Goal: Download file/media

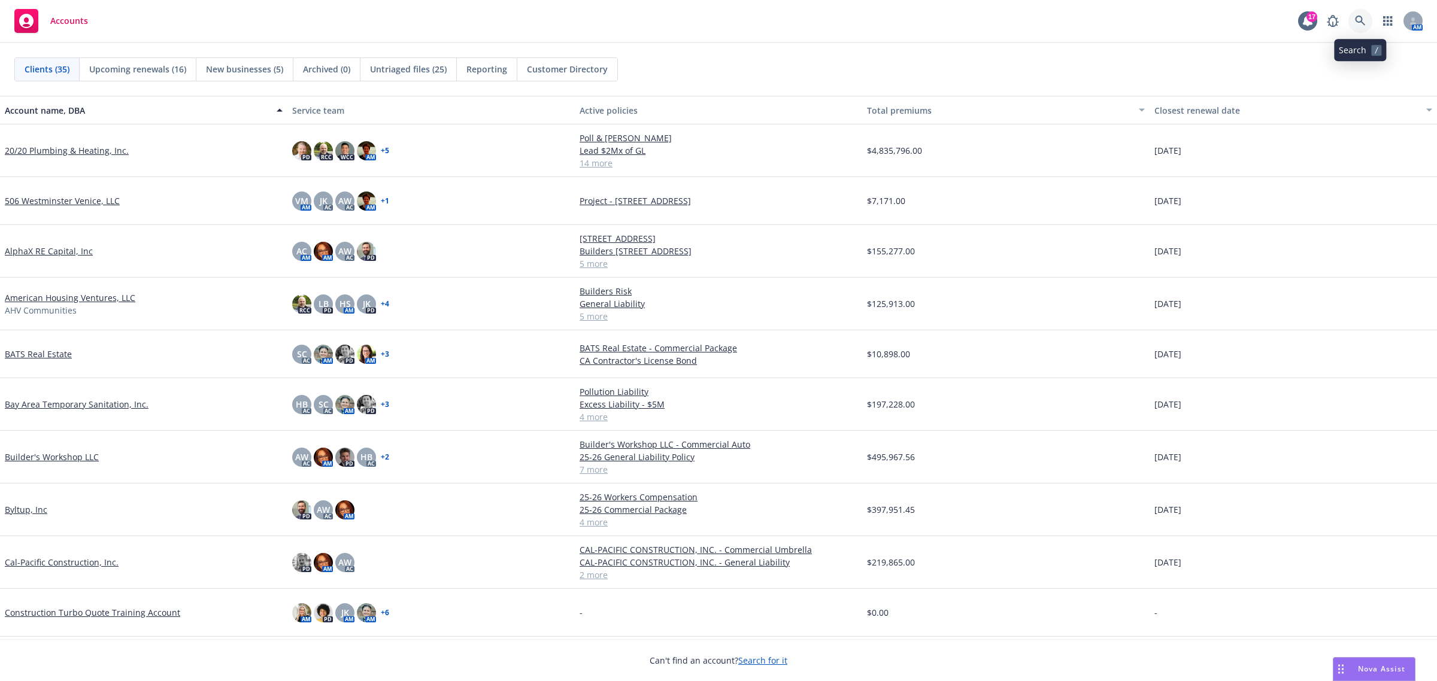
click at [1366, 17] on link at bounding box center [1360, 21] width 24 height 24
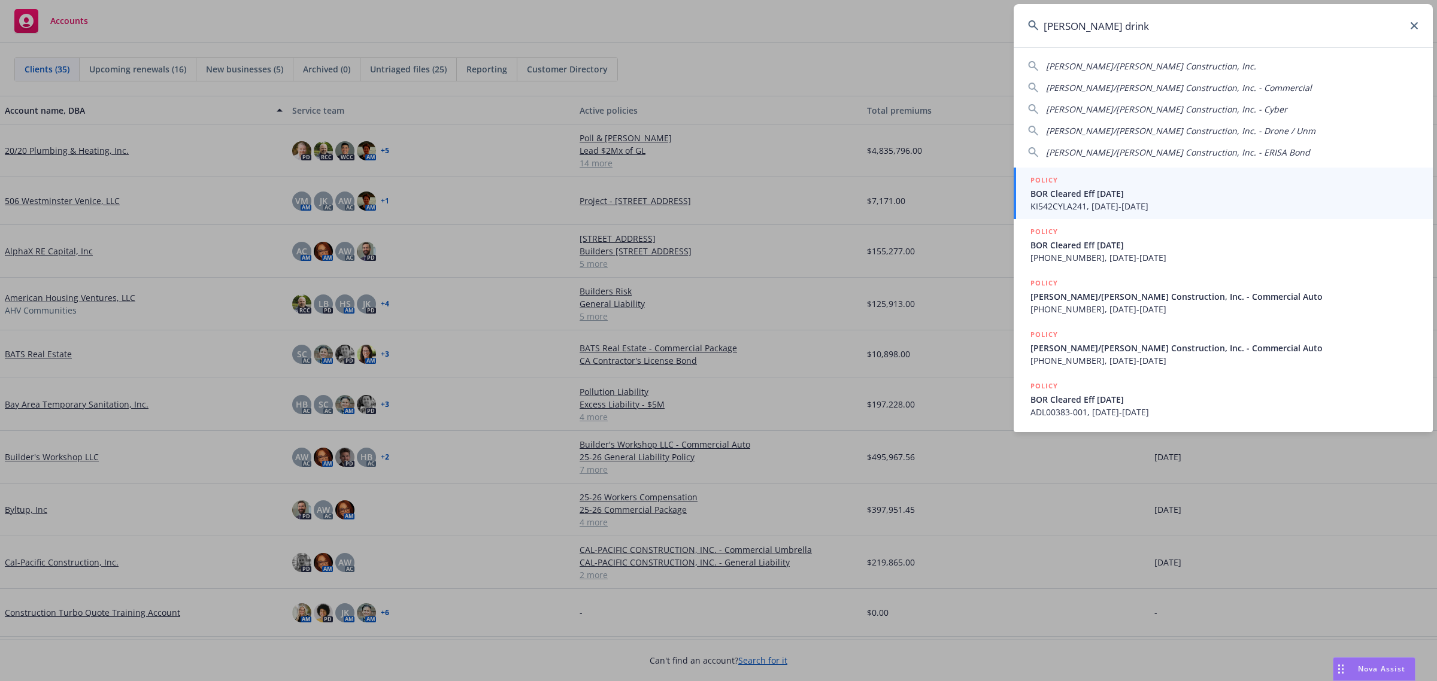
click at [1196, 59] on div "[PERSON_NAME]/[PERSON_NAME] Construction, Inc. [PERSON_NAME]/[PERSON_NAME] Cons…" at bounding box center [1223, 107] width 419 height 104
click at [1177, 60] on span "[PERSON_NAME]/[PERSON_NAME] Construction, Inc." at bounding box center [1151, 65] width 210 height 11
type input "[PERSON_NAME]/[PERSON_NAME] Construction, Inc."
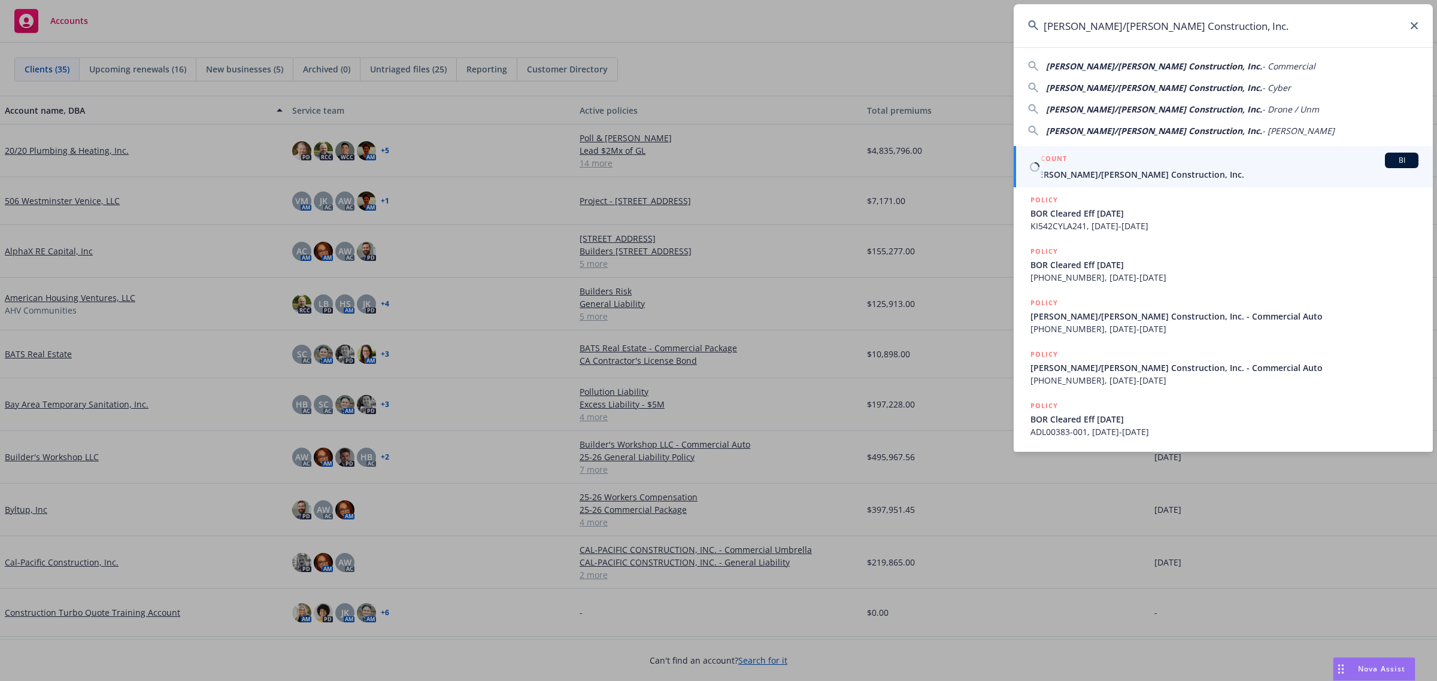
click at [1145, 172] on span "[PERSON_NAME]/[PERSON_NAME] Construction, Inc." at bounding box center [1224, 174] width 388 height 13
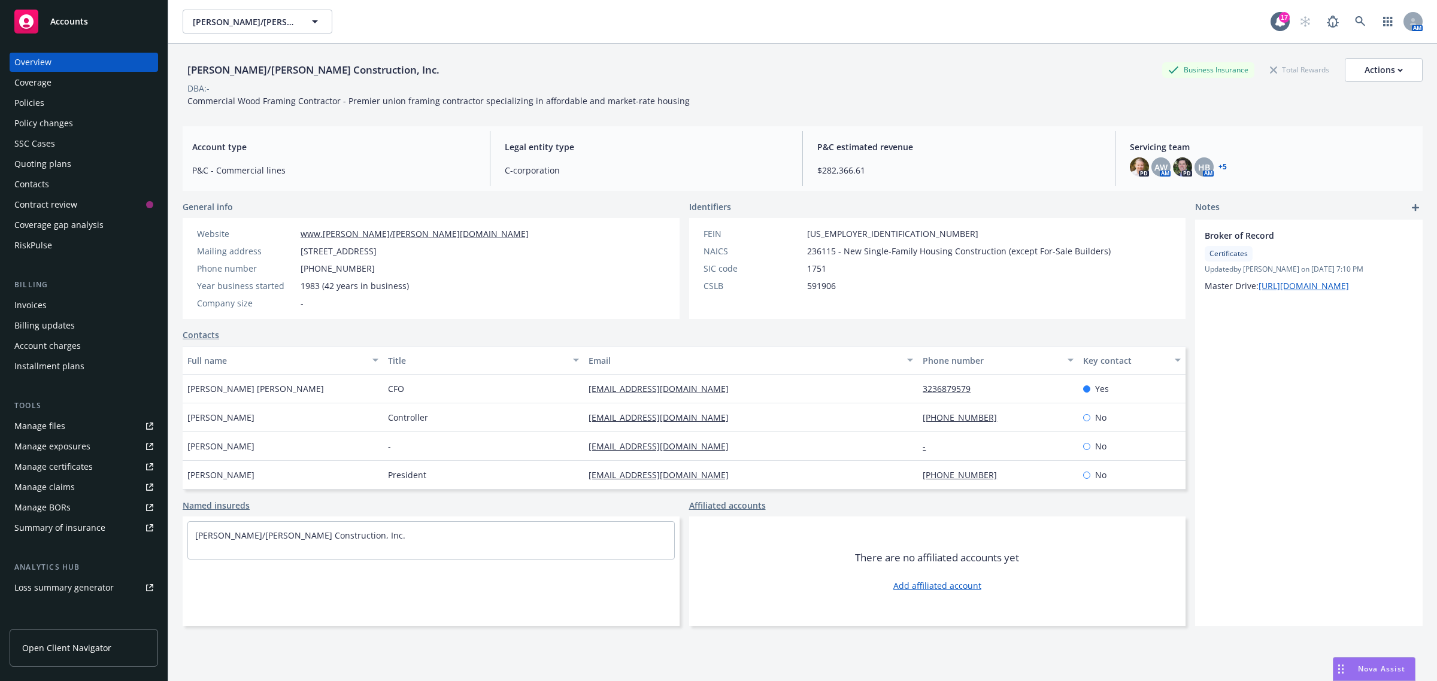
click at [57, 107] on div "Policies" at bounding box center [83, 102] width 139 height 19
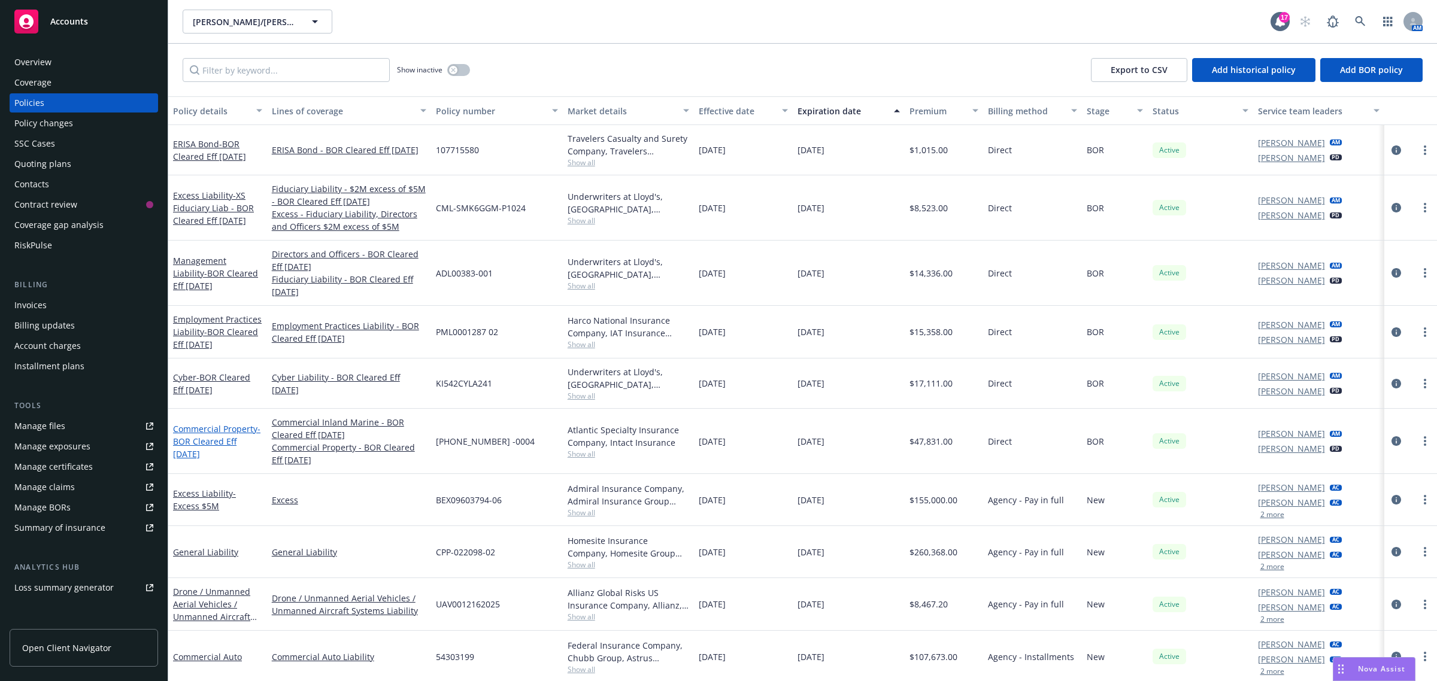
click at [217, 435] on span "- BOR Cleared Eff 5/21/2025" at bounding box center [216, 441] width 87 height 37
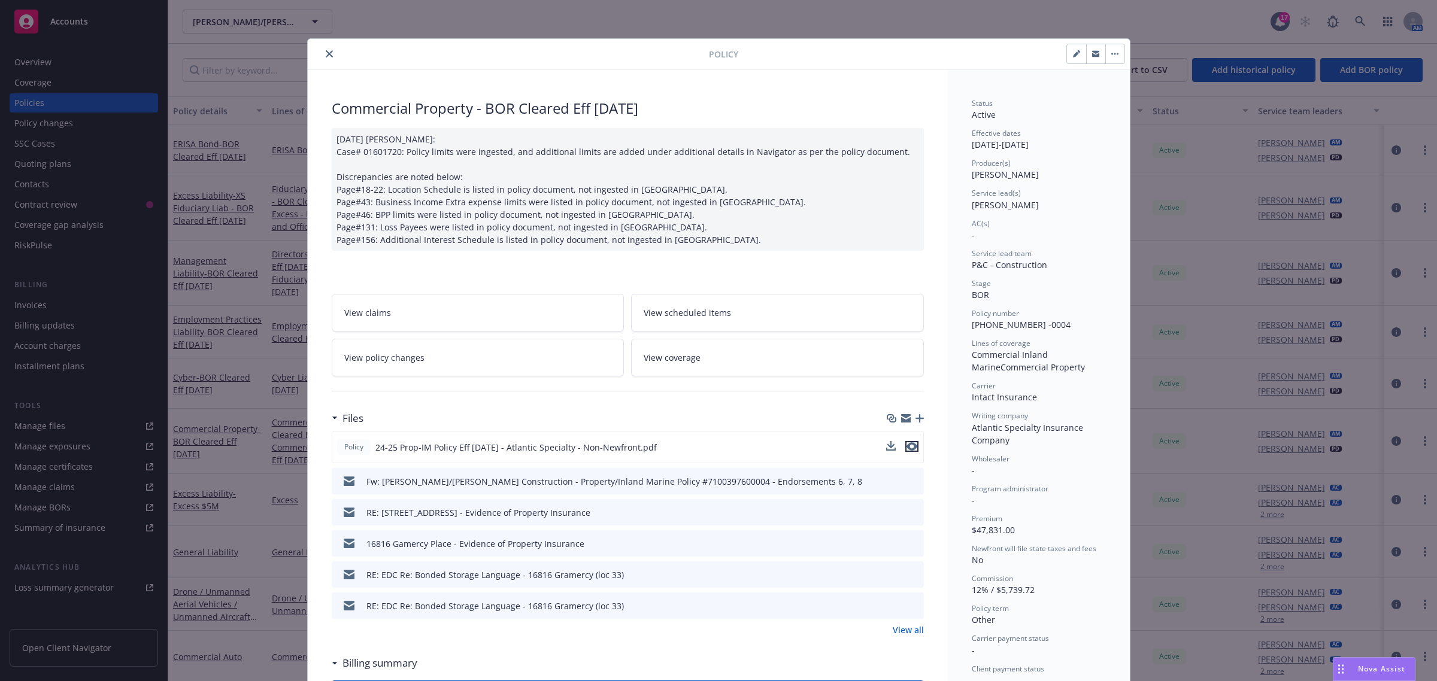
click at [908, 447] on icon "preview file" at bounding box center [911, 446] width 11 height 8
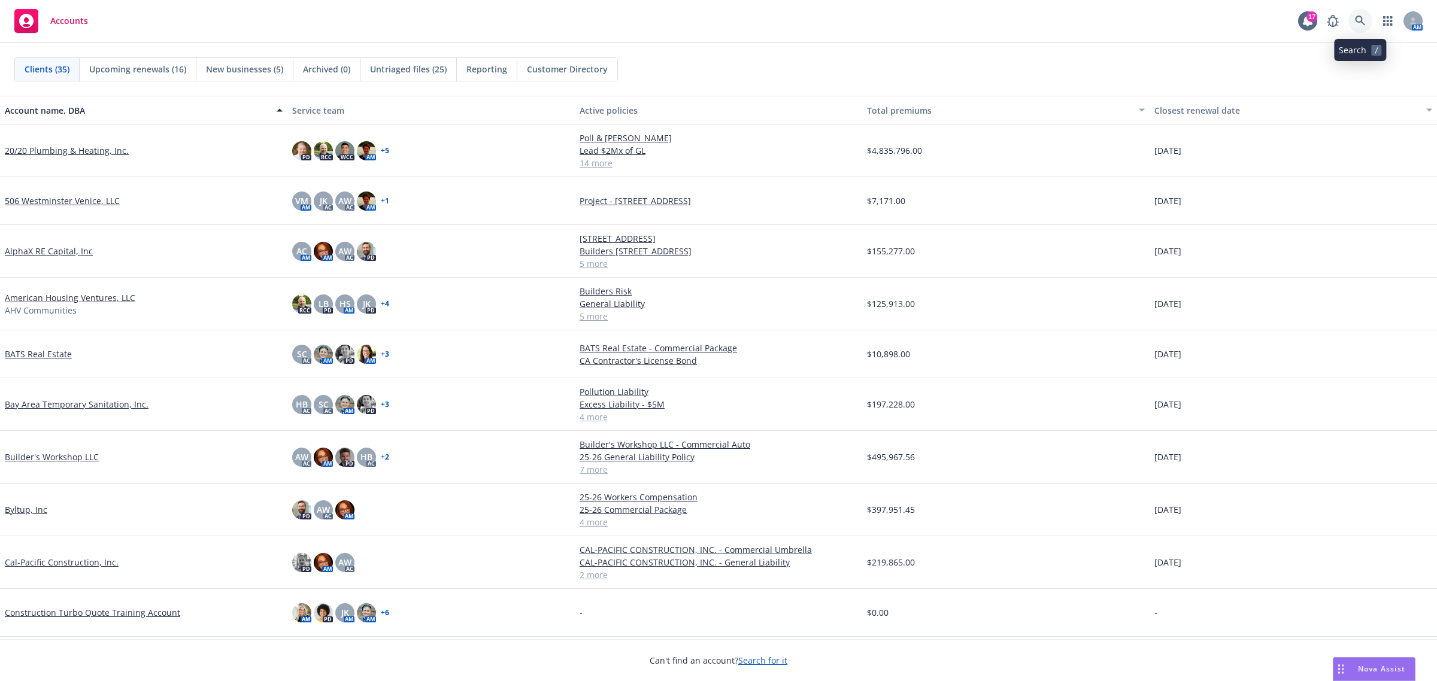
click at [1362, 22] on icon at bounding box center [1360, 21] width 10 height 10
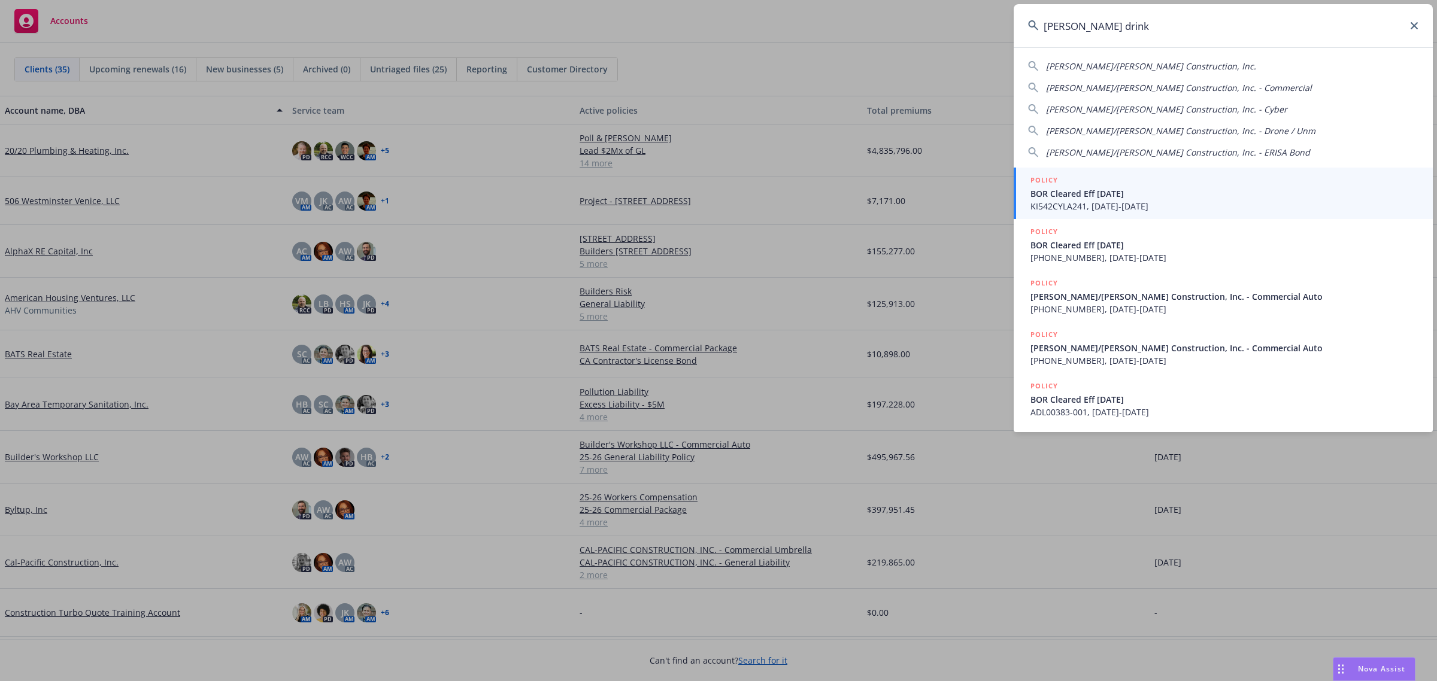
click at [1181, 69] on span "[PERSON_NAME]/[PERSON_NAME] Construction, Inc." at bounding box center [1151, 65] width 210 height 11
type input "[PERSON_NAME]/[PERSON_NAME] Construction, Inc."
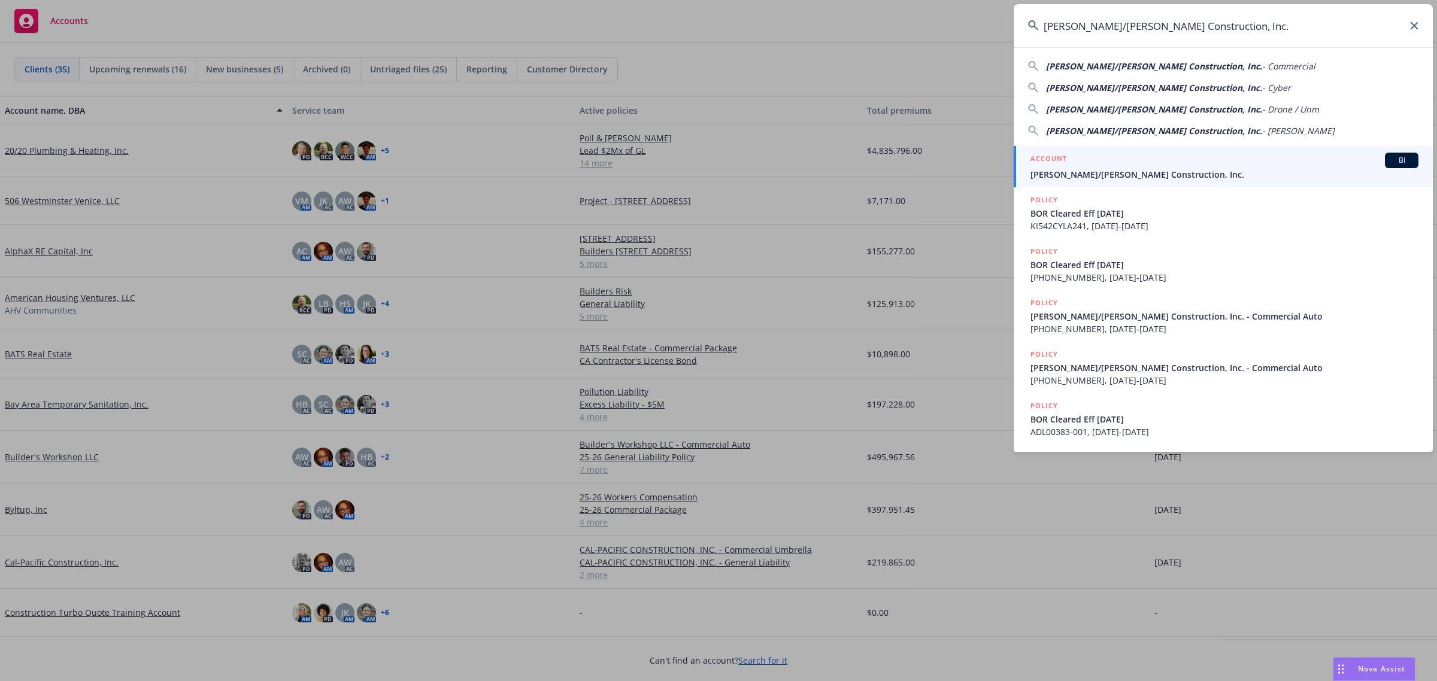
click at [1097, 171] on span "[PERSON_NAME]/[PERSON_NAME] Construction, Inc." at bounding box center [1224, 174] width 388 height 13
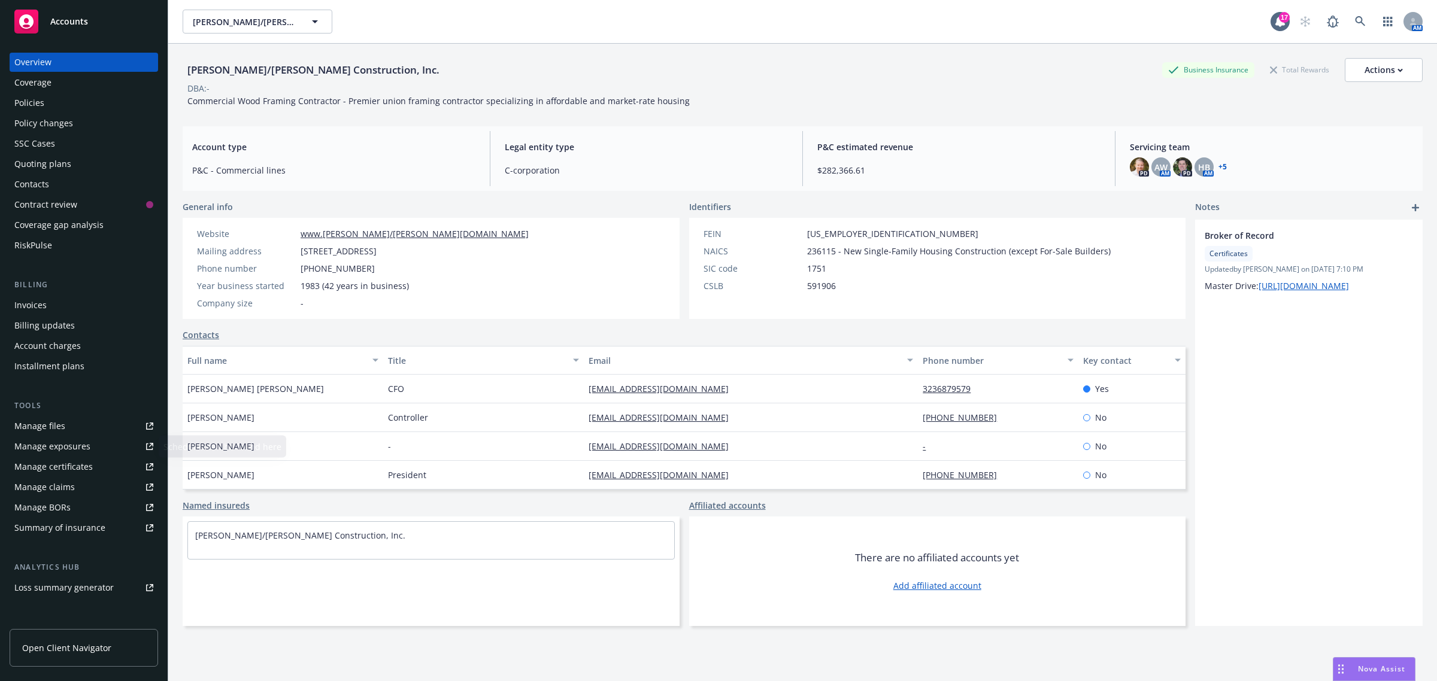
click at [77, 424] on link "Manage files" at bounding box center [84, 426] width 148 height 19
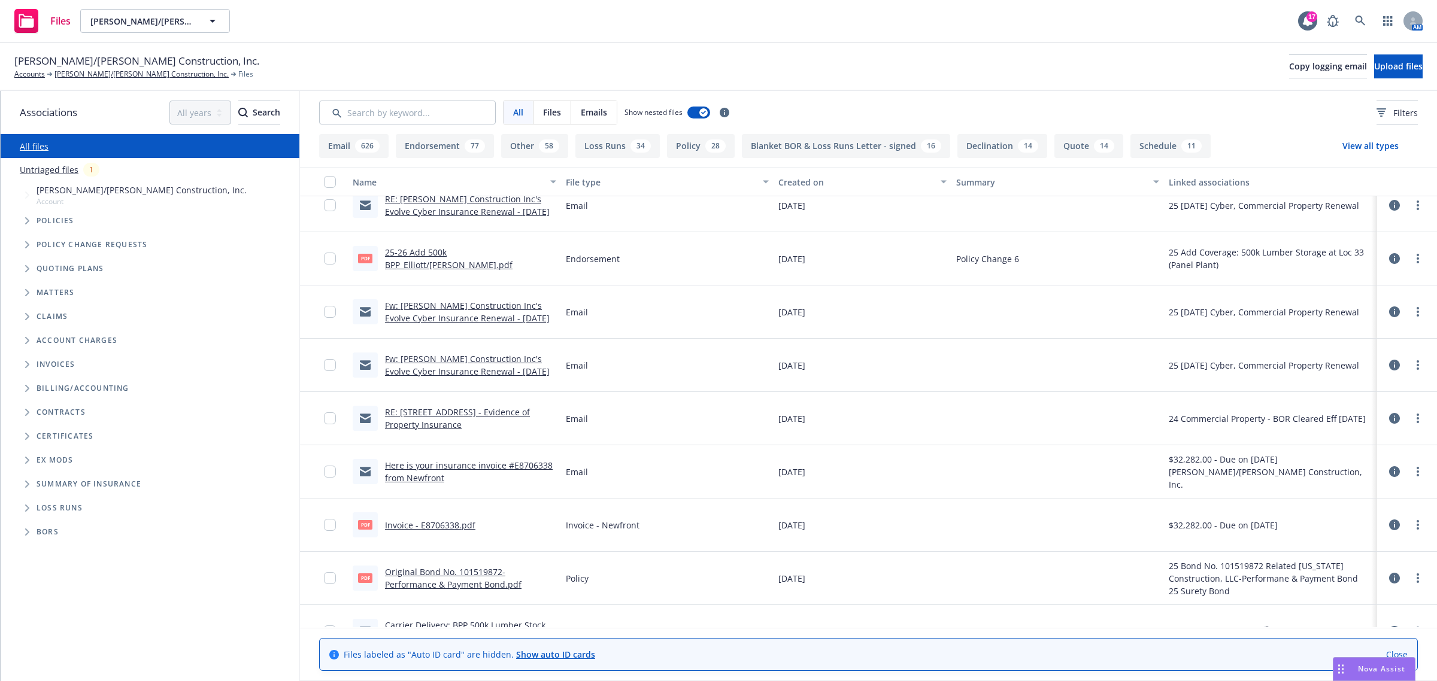
scroll to position [299, 0]
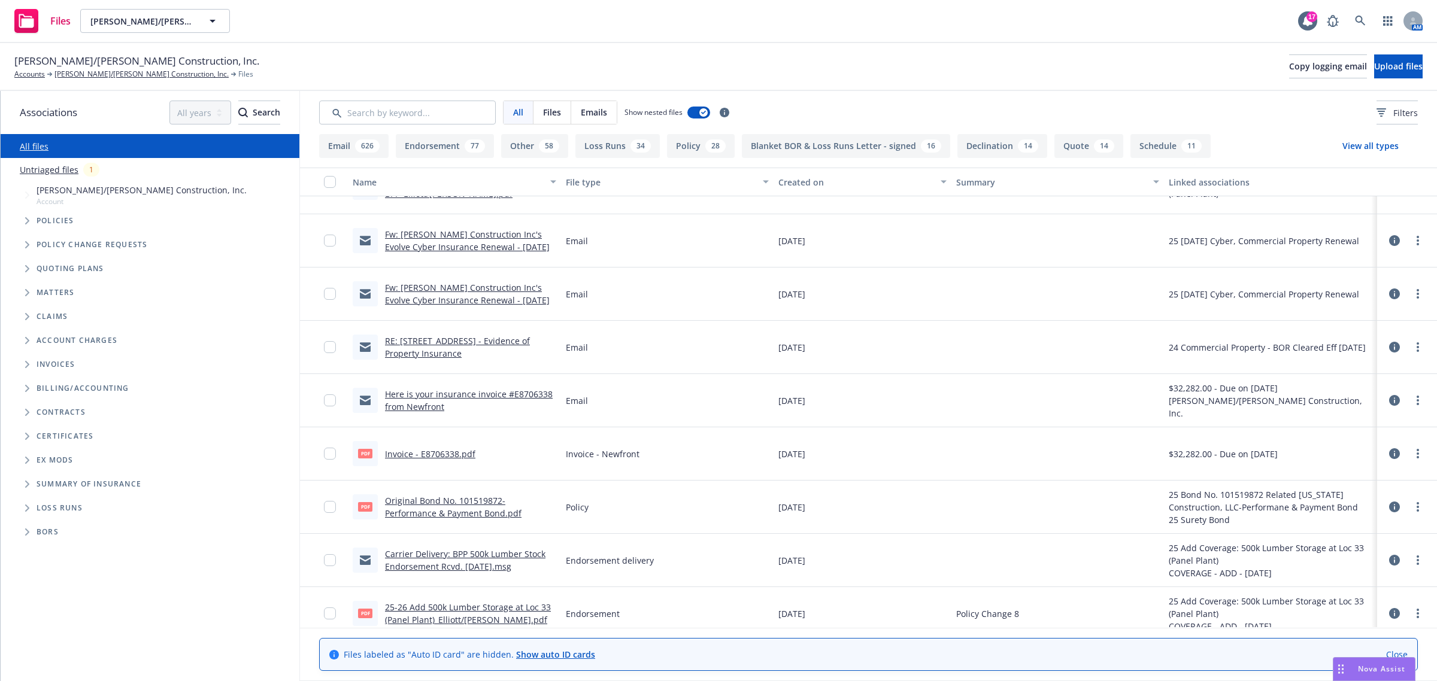
click at [24, 240] on span "Tree Example" at bounding box center [26, 244] width 19 height 19
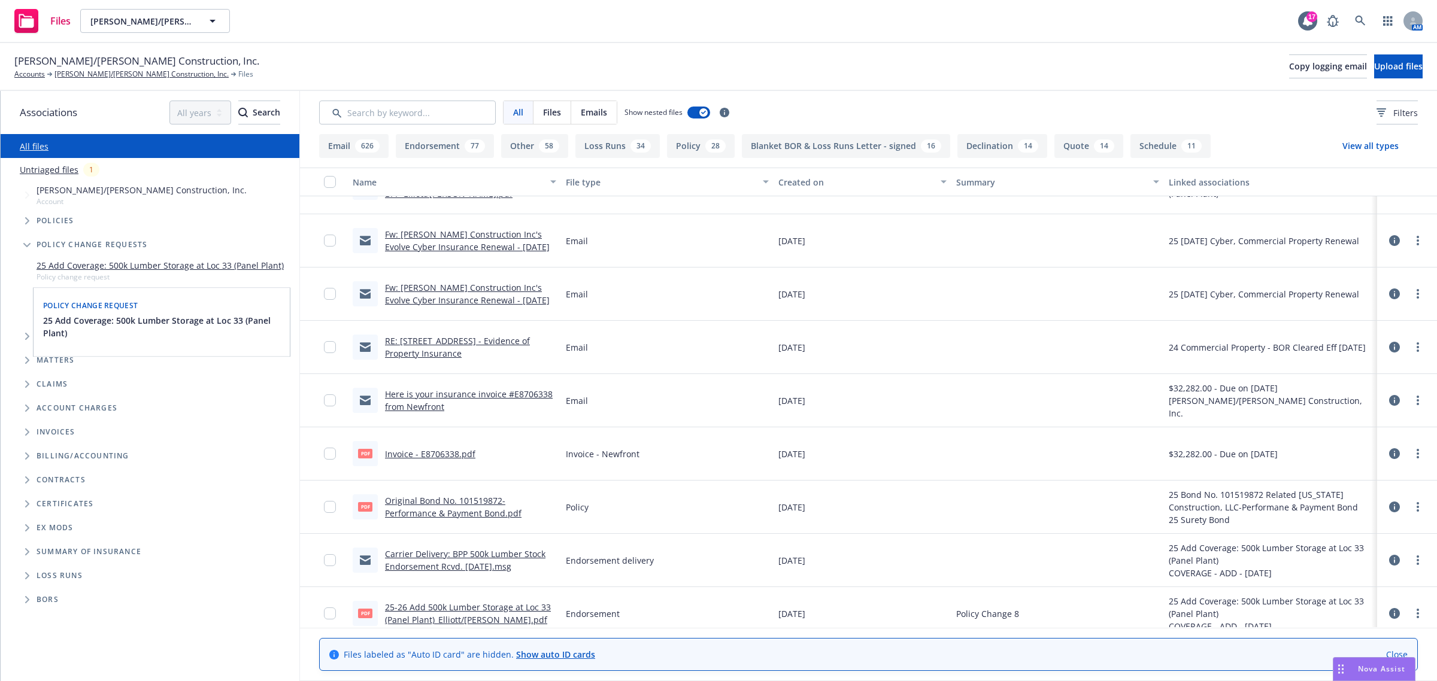
click at [75, 262] on link "25 Add Coverage: 500k Lumber Storage at Loc 33 (Panel Plant)" at bounding box center [160, 265] width 247 height 13
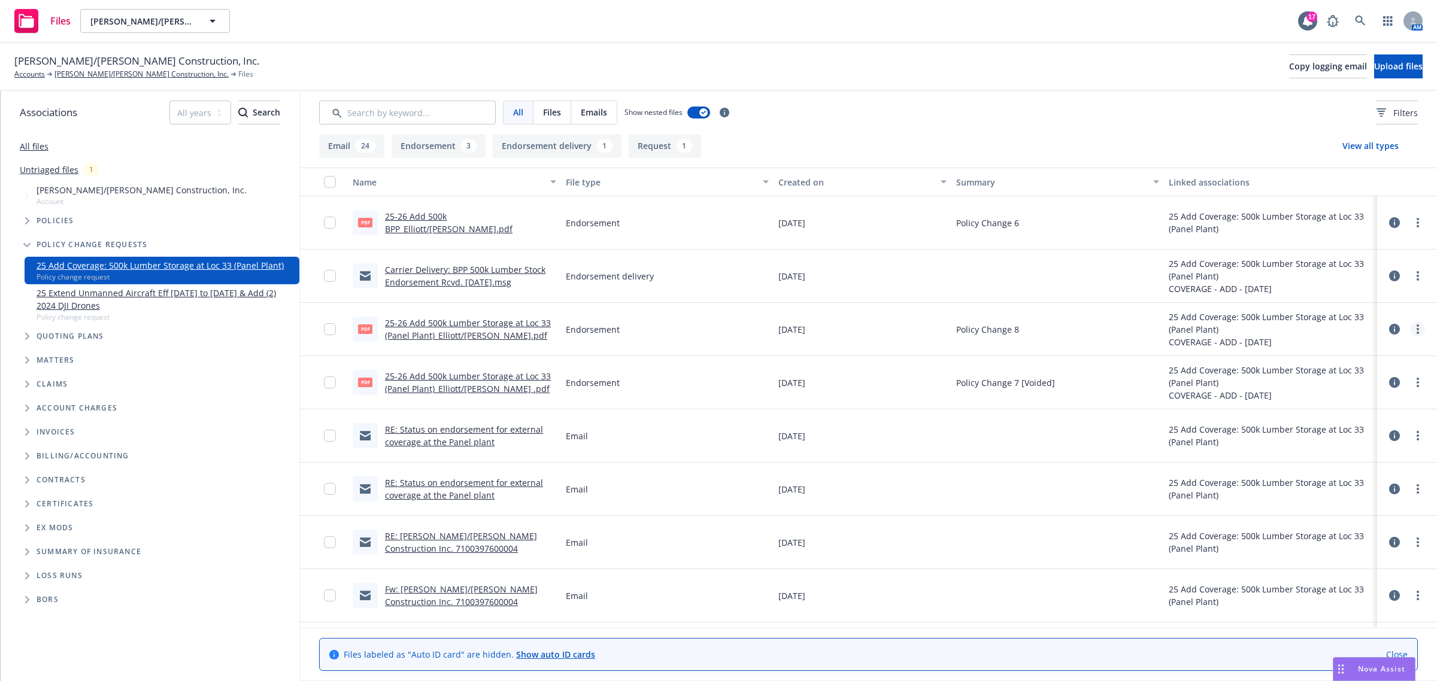
click at [1417, 328] on icon "more" at bounding box center [1418, 330] width 2 height 10
click at [1345, 386] on link "Download" at bounding box center [1353, 378] width 119 height 24
click at [1417, 379] on circle "more" at bounding box center [1418, 379] width 2 height 2
click at [1382, 433] on link "Download" at bounding box center [1353, 432] width 119 height 24
